Goal: Transaction & Acquisition: Purchase product/service

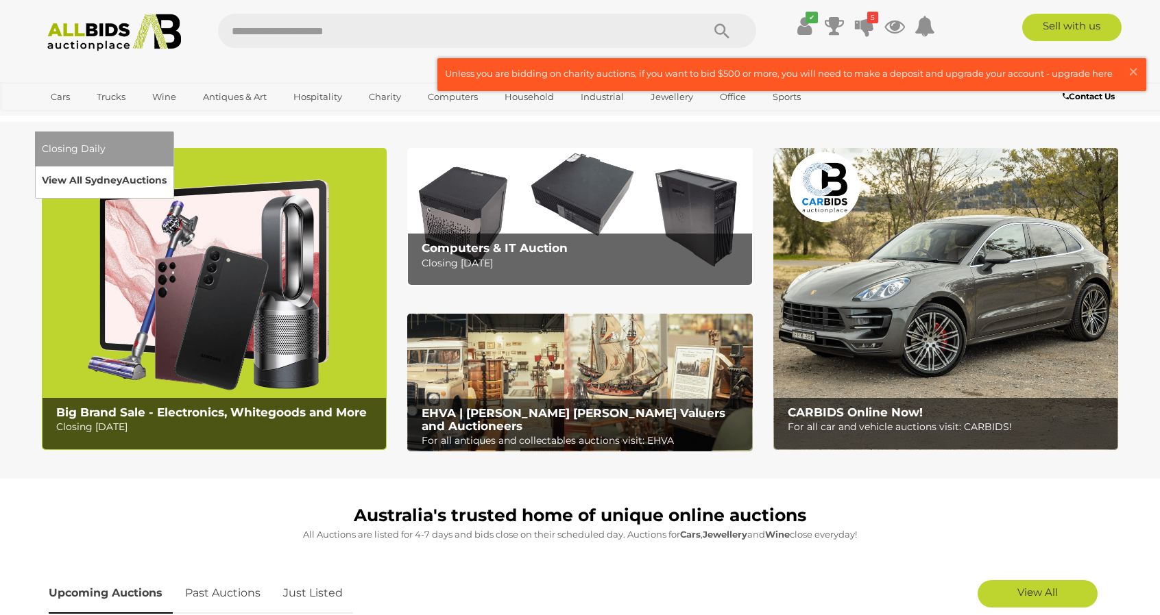
click at [167, 170] on link "View All Sydney Auctions" at bounding box center [104, 180] width 125 height 21
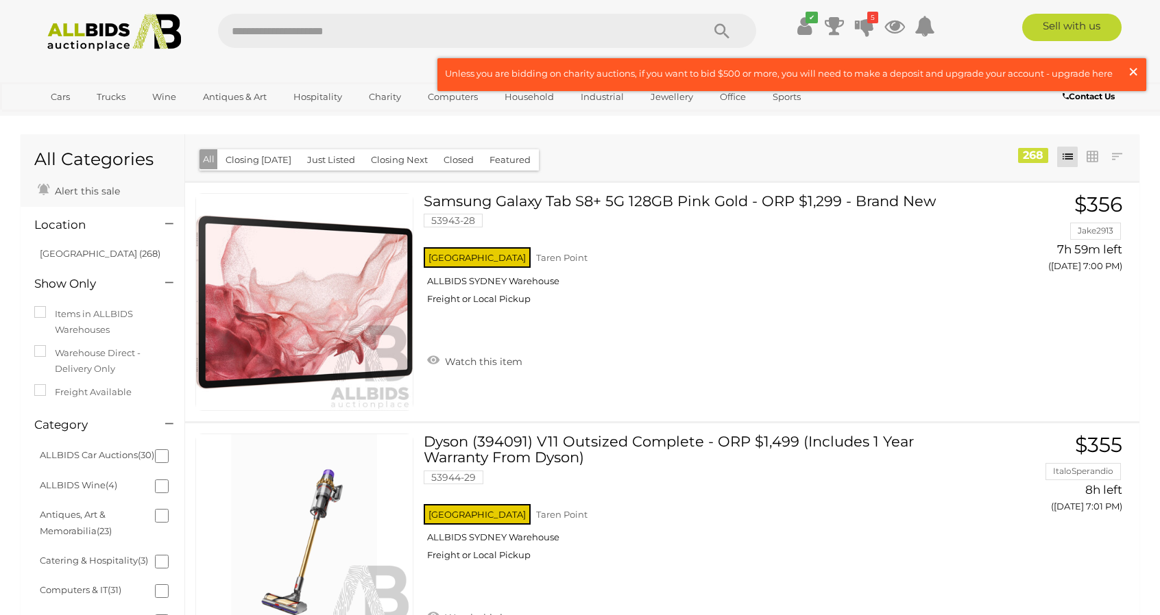
click at [1136, 75] on span "×" at bounding box center [1133, 71] width 12 height 27
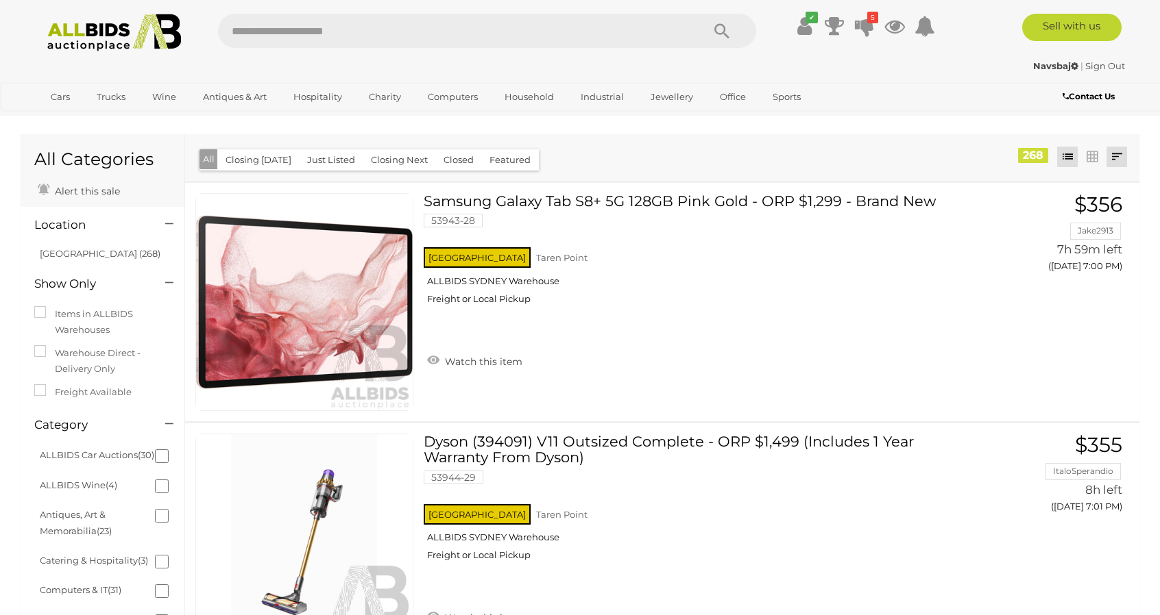
click at [1116, 167] on link at bounding box center [1116, 157] width 21 height 21
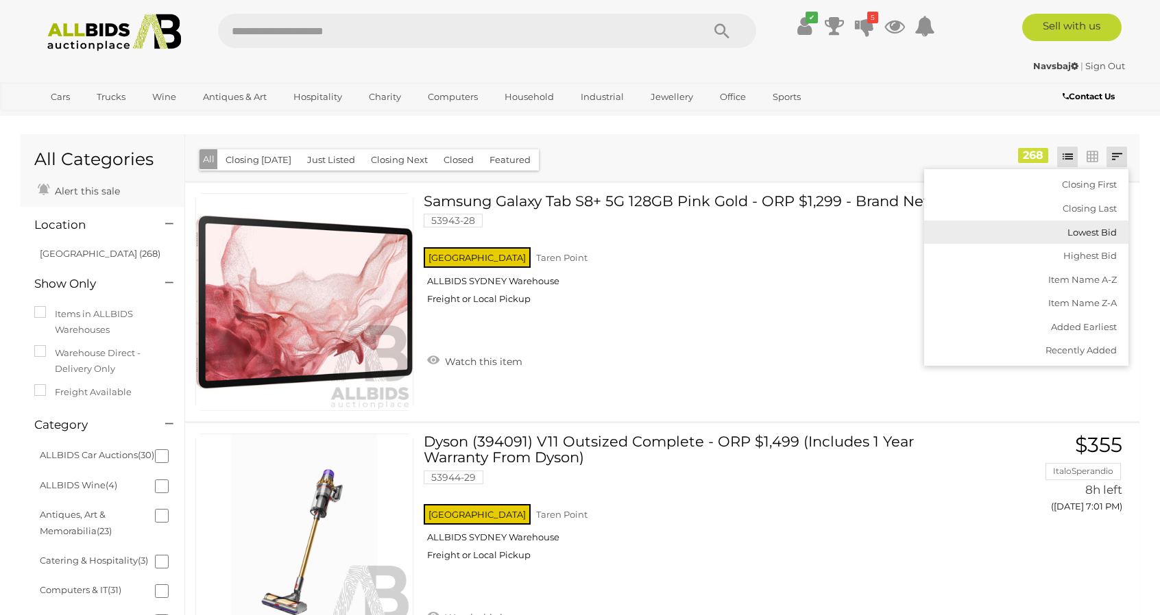
click at [1092, 233] on link "Lowest Bid" at bounding box center [1026, 233] width 204 height 24
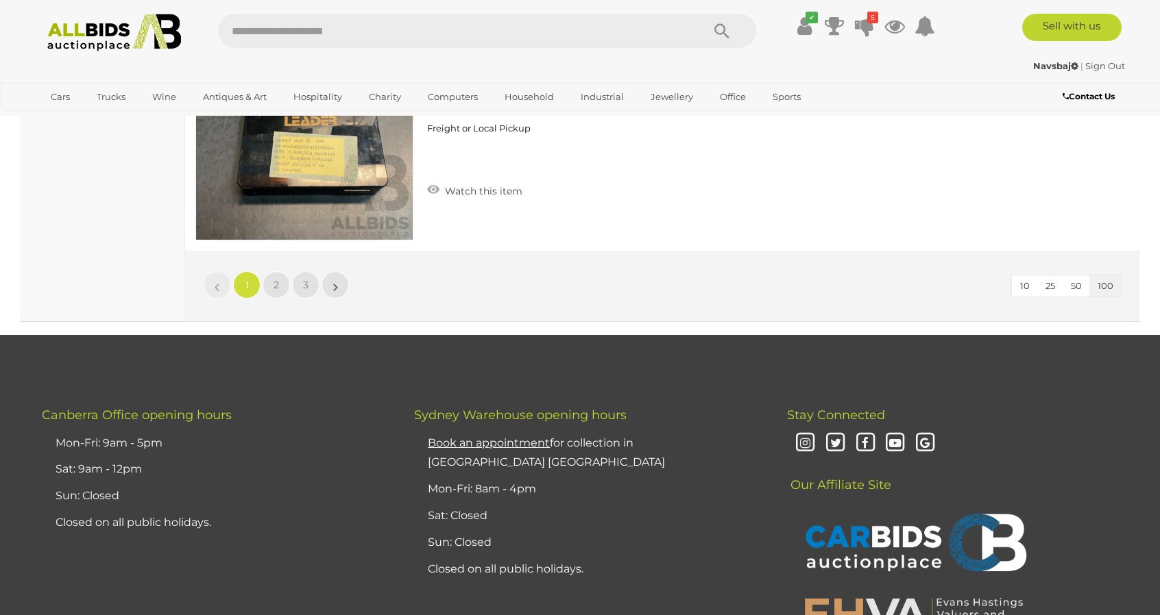
scroll to position [23987, 0]
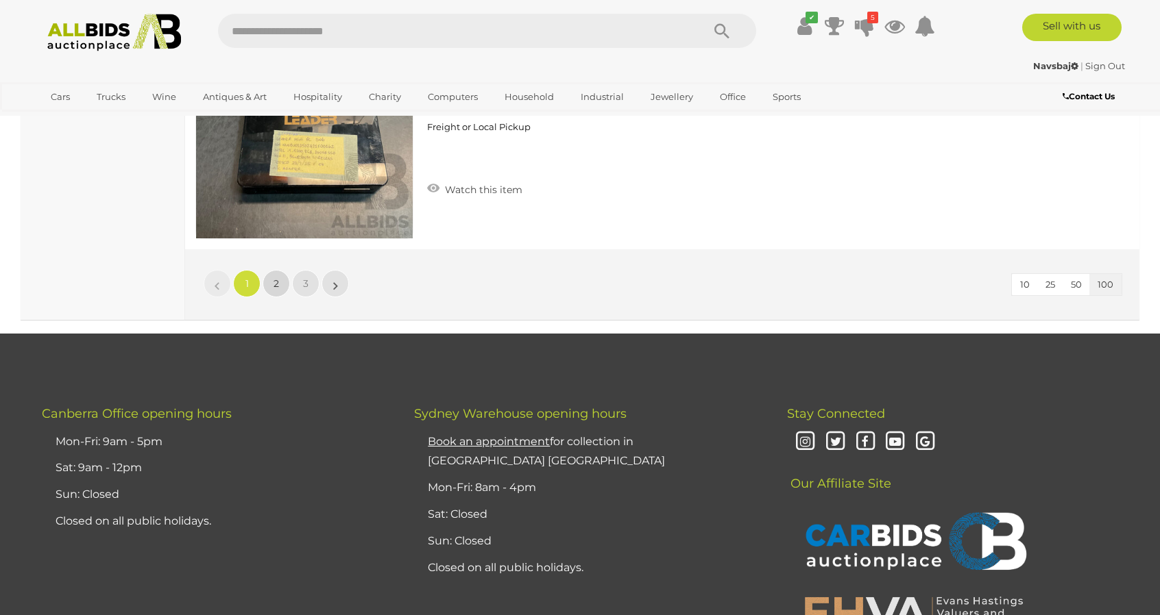
click at [282, 270] on link "2" at bounding box center [275, 283] width 27 height 27
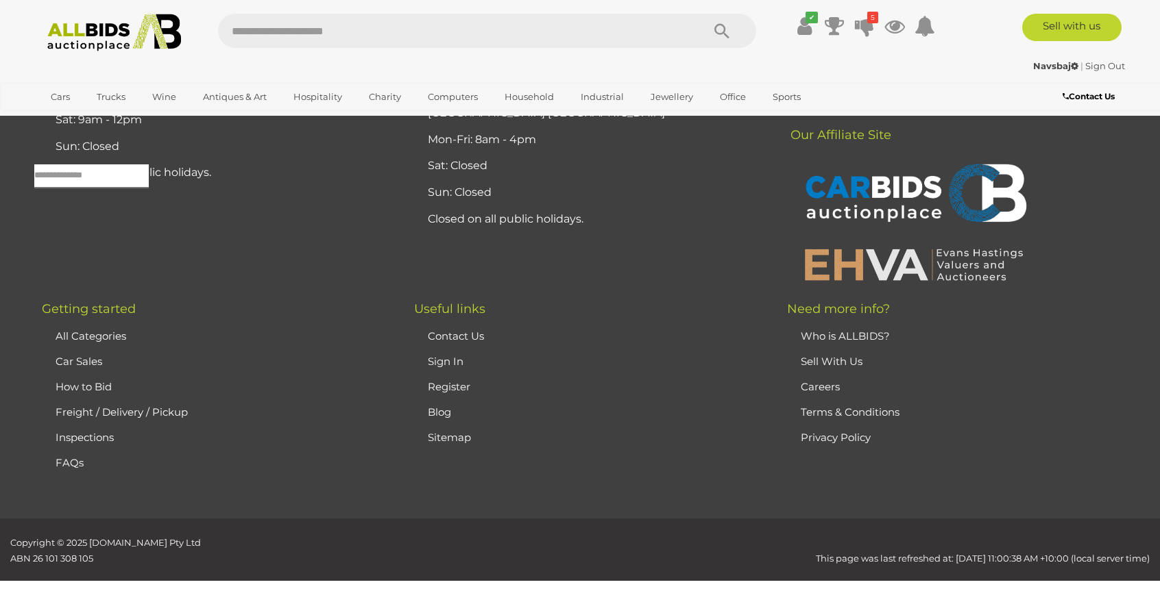
scroll to position [44, 0]
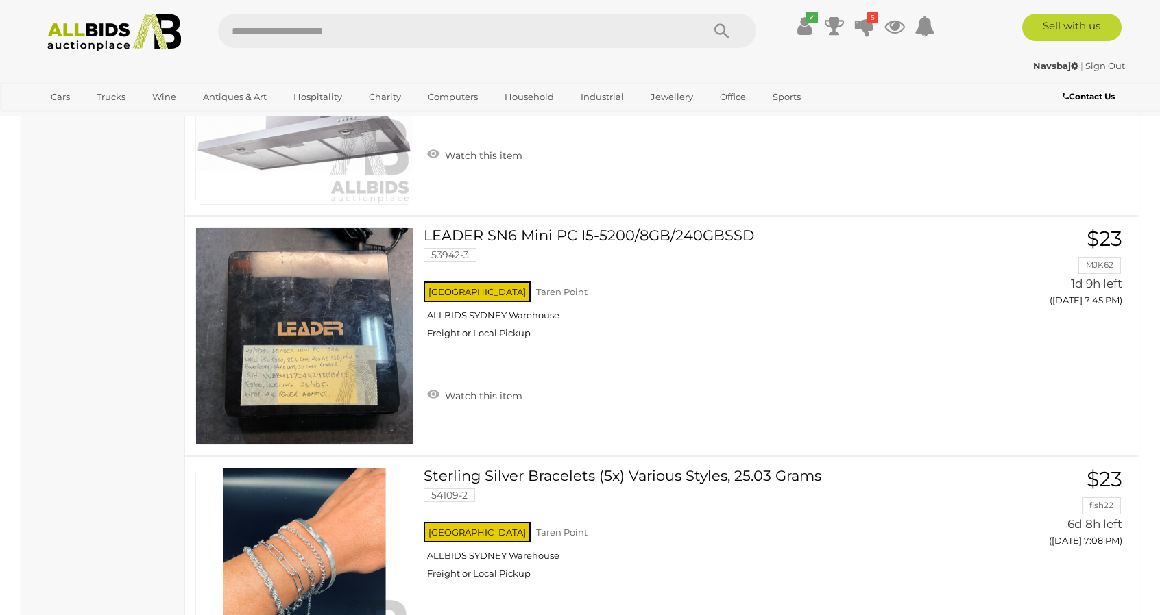
scroll to position [4841, 0]
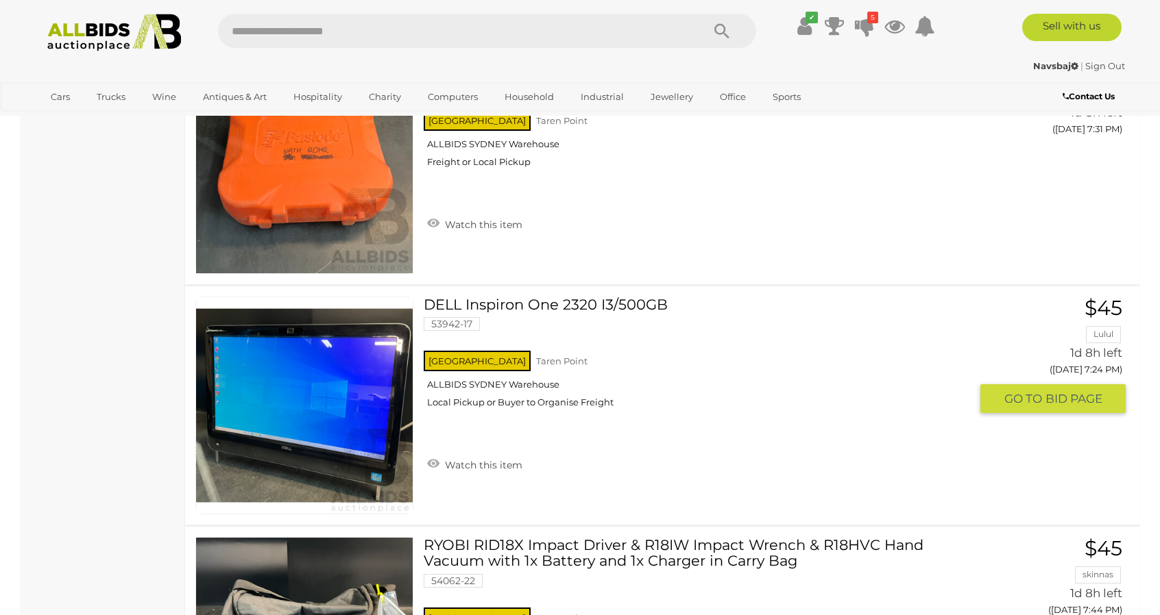
scroll to position [11146, 0]
